Goal: Go to known website: Access a specific website the user already knows

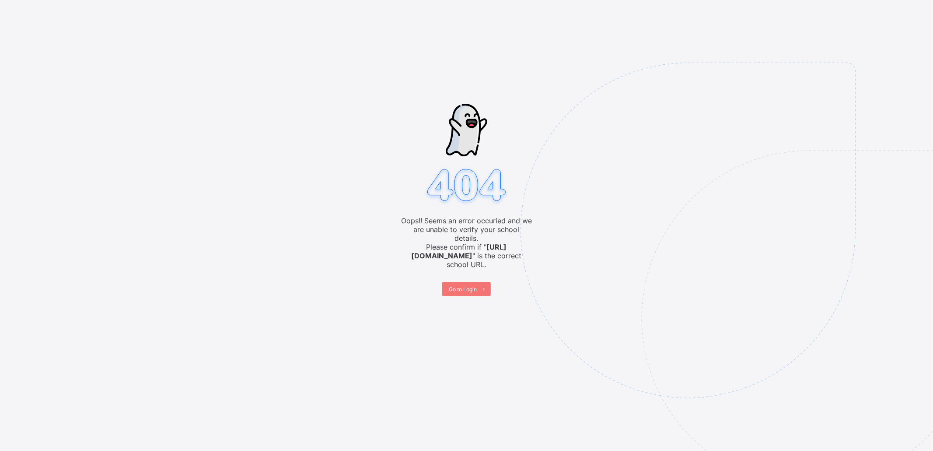
click at [476, 250] on b "[URL][DOMAIN_NAME]" at bounding box center [459, 251] width 95 height 18
click at [476, 249] on b "[URL][DOMAIN_NAME]" at bounding box center [459, 251] width 95 height 18
click at [480, 282] on span at bounding box center [484, 289] width 14 height 14
